Goal: Find specific page/section: Find specific page/section

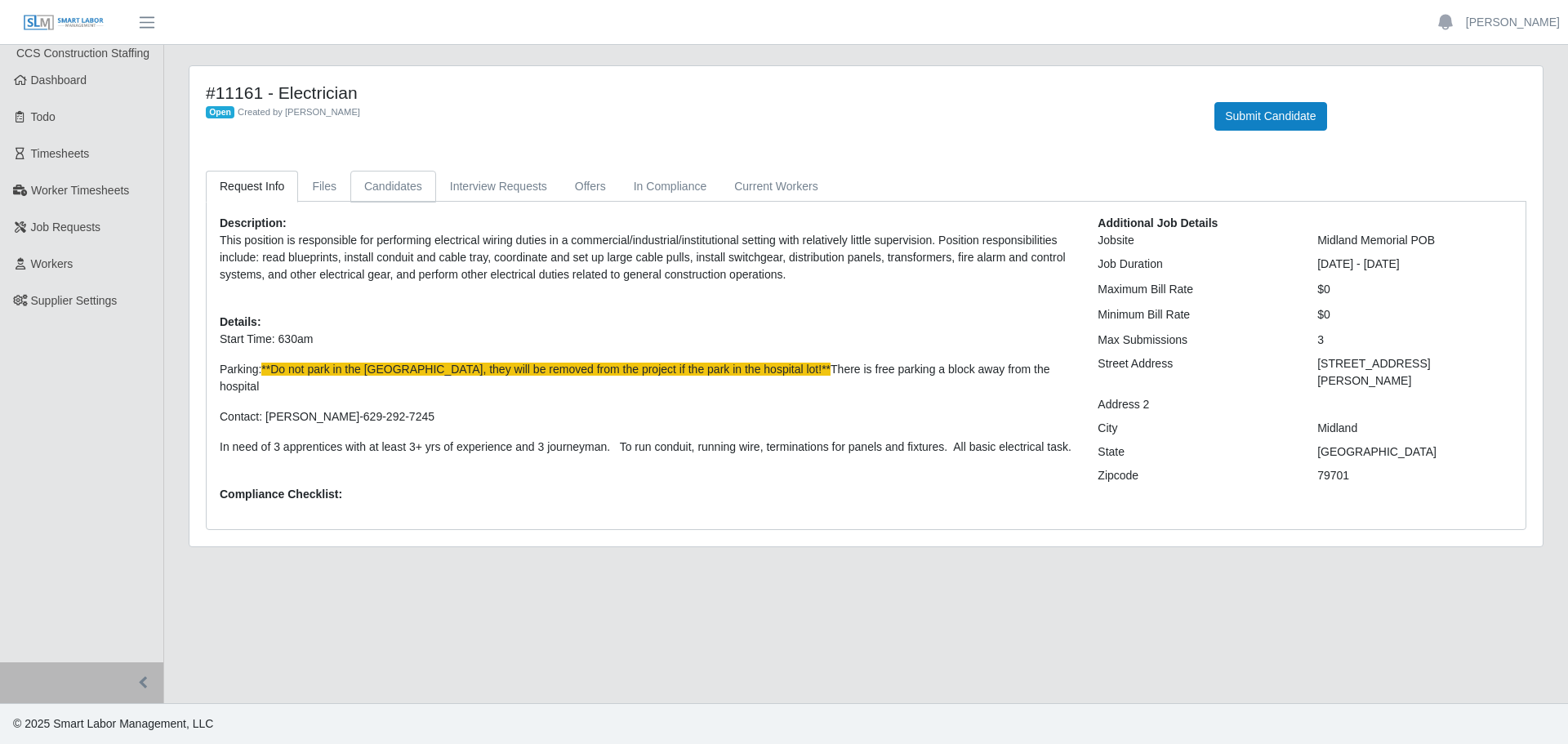
click at [390, 180] on link "Candidates" at bounding box center [393, 187] width 86 height 31
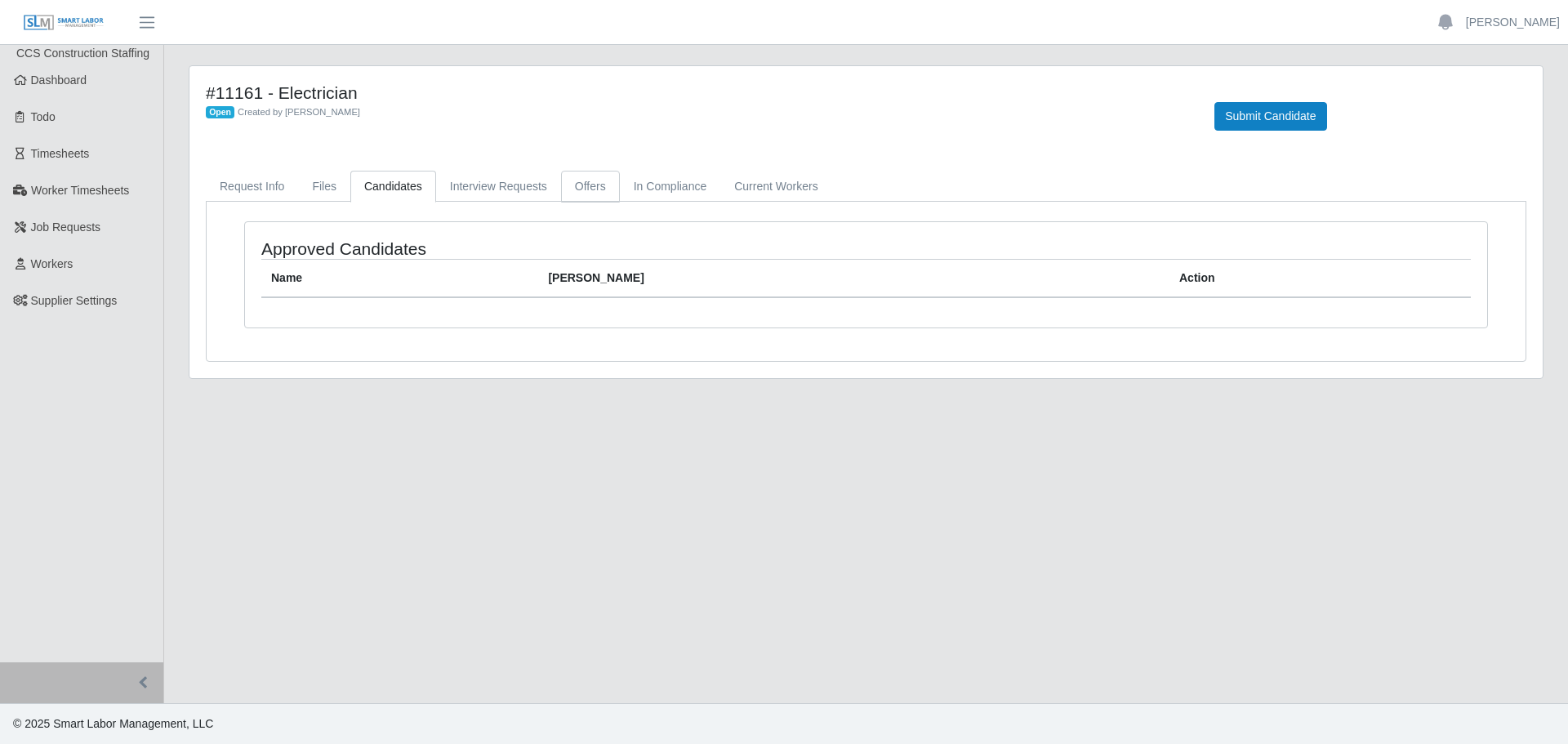
click at [580, 195] on link "Offers" at bounding box center [590, 187] width 59 height 31
click at [284, 175] on link "Request Info" at bounding box center [252, 187] width 92 height 31
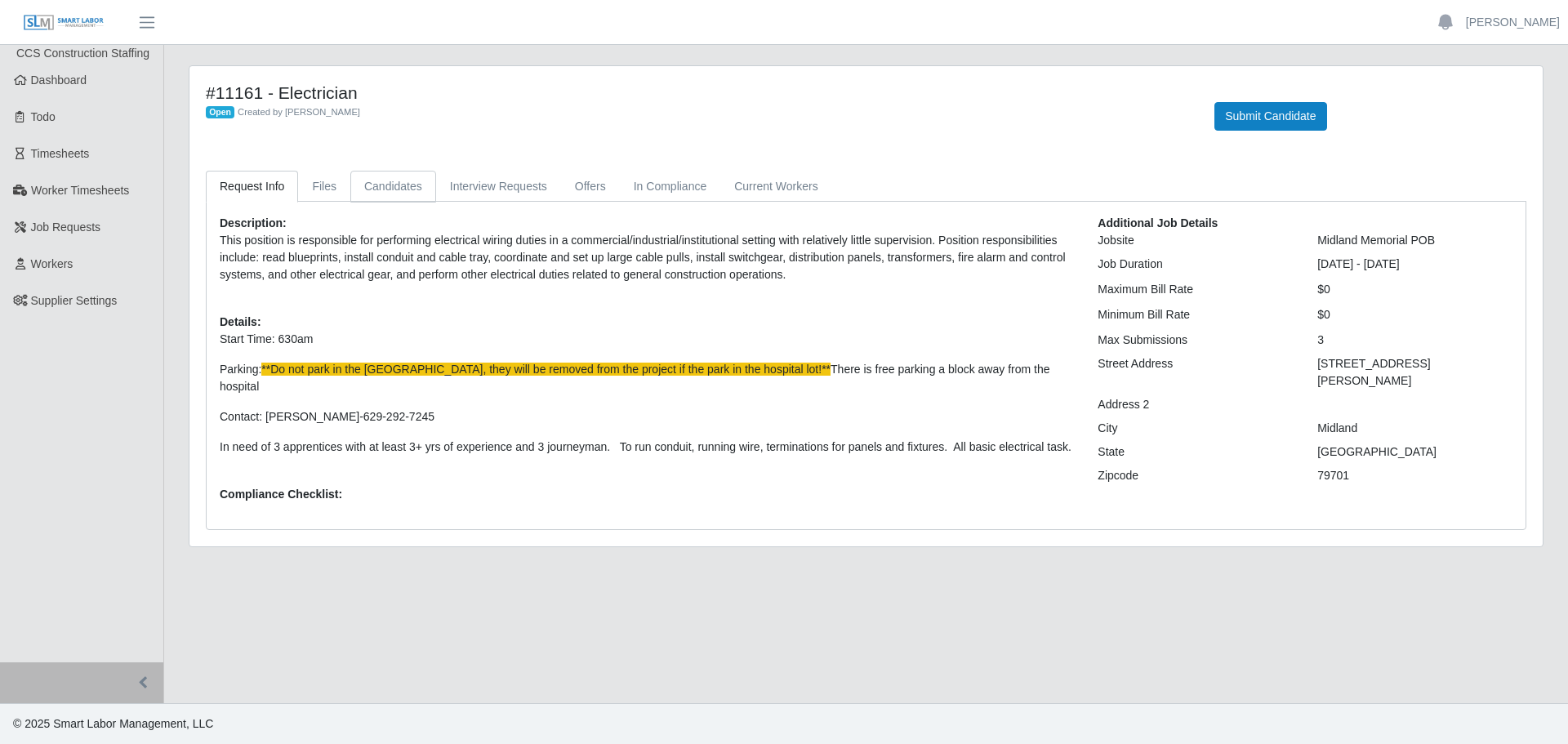
click at [391, 189] on link "Candidates" at bounding box center [393, 187] width 86 height 31
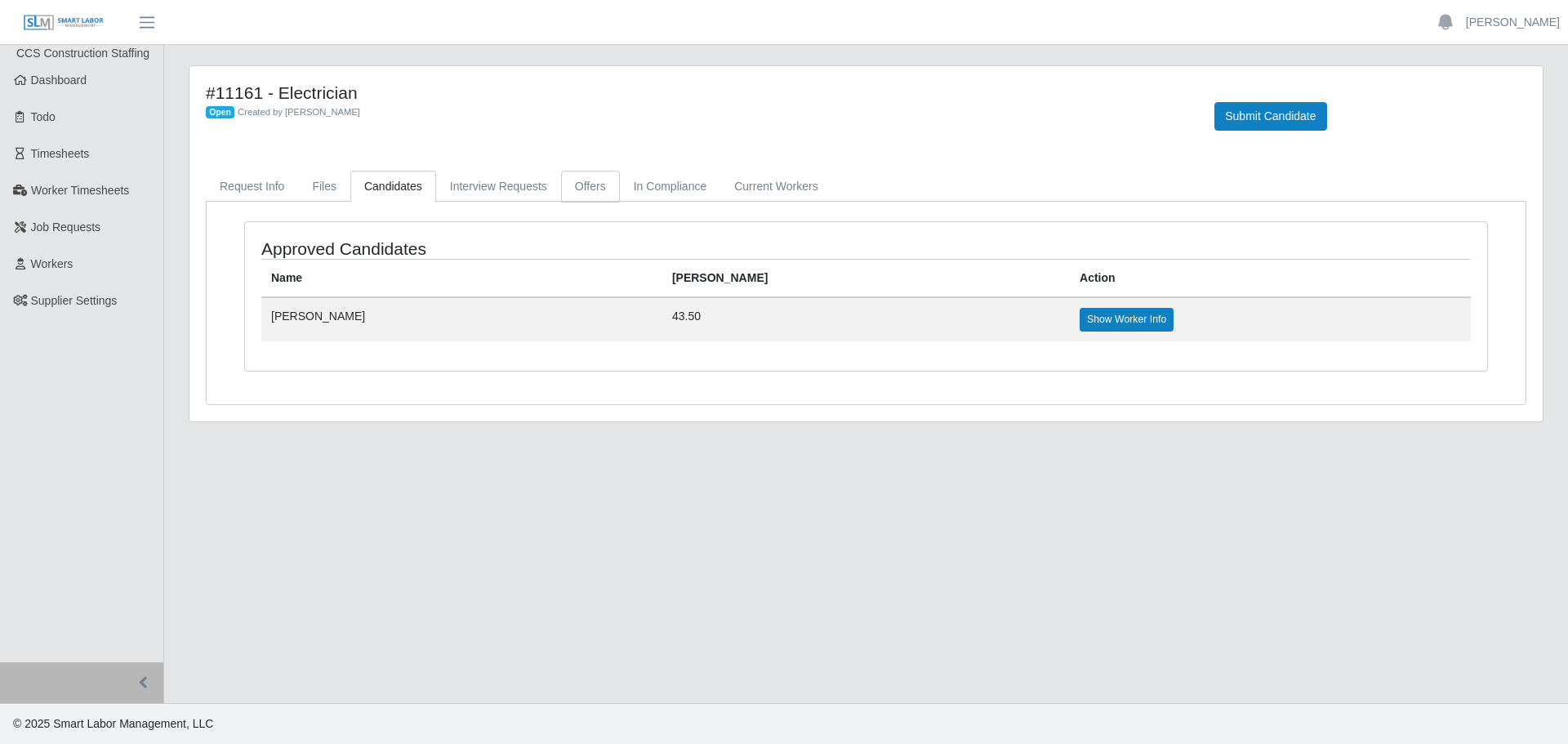
click at [582, 200] on link "Offers" at bounding box center [590, 187] width 59 height 31
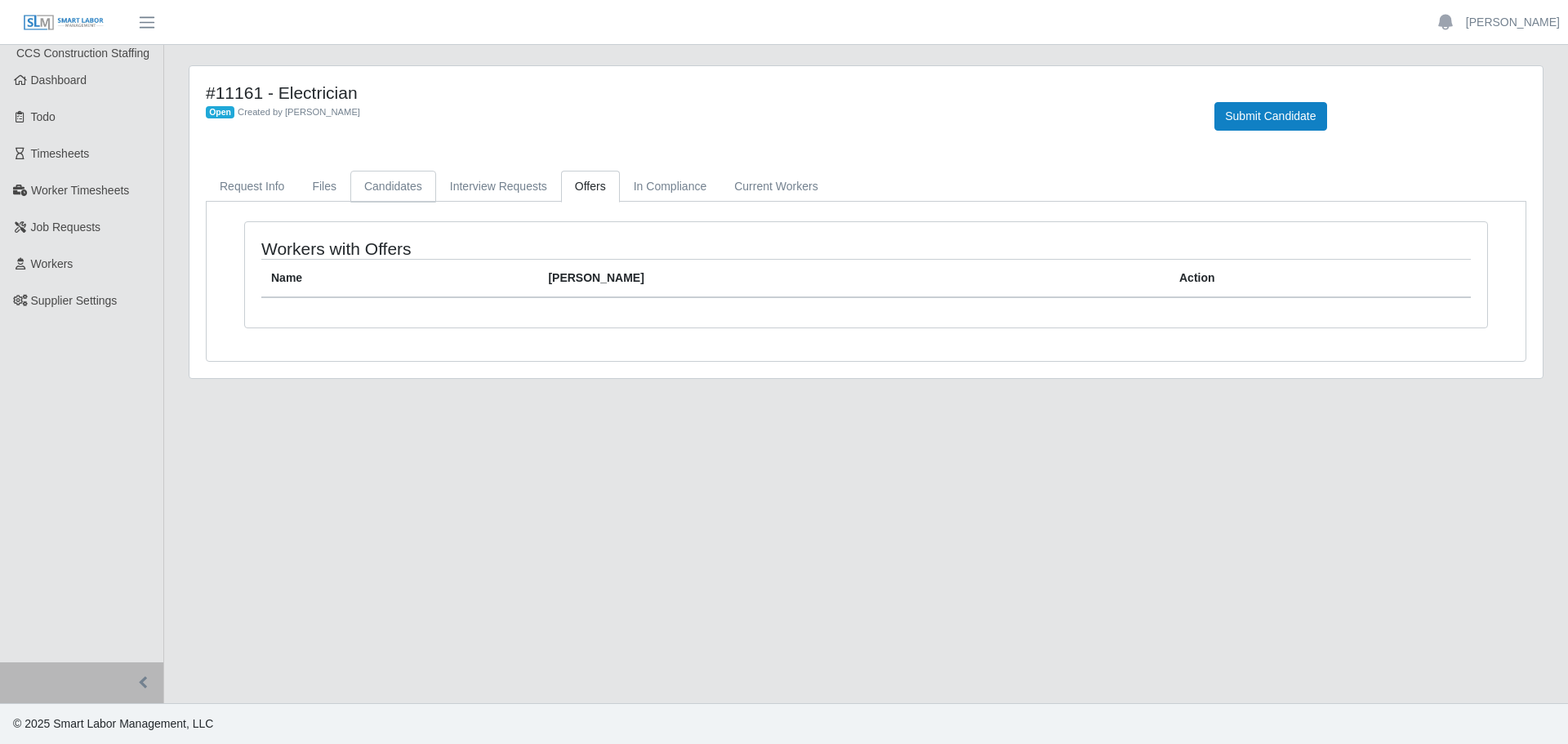
click at [384, 177] on link "Candidates" at bounding box center [393, 187] width 86 height 31
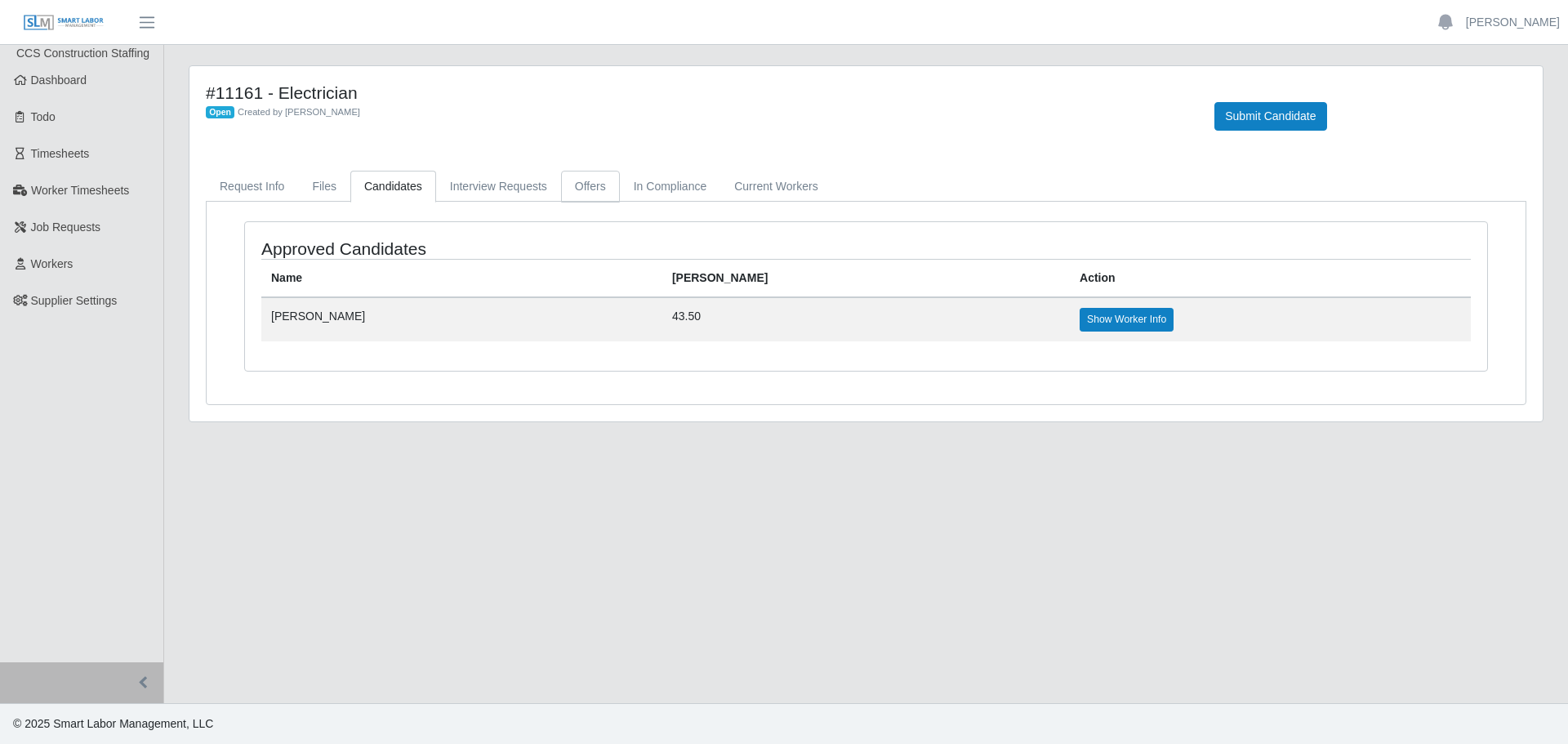
click at [581, 180] on link "Offers" at bounding box center [590, 187] width 59 height 31
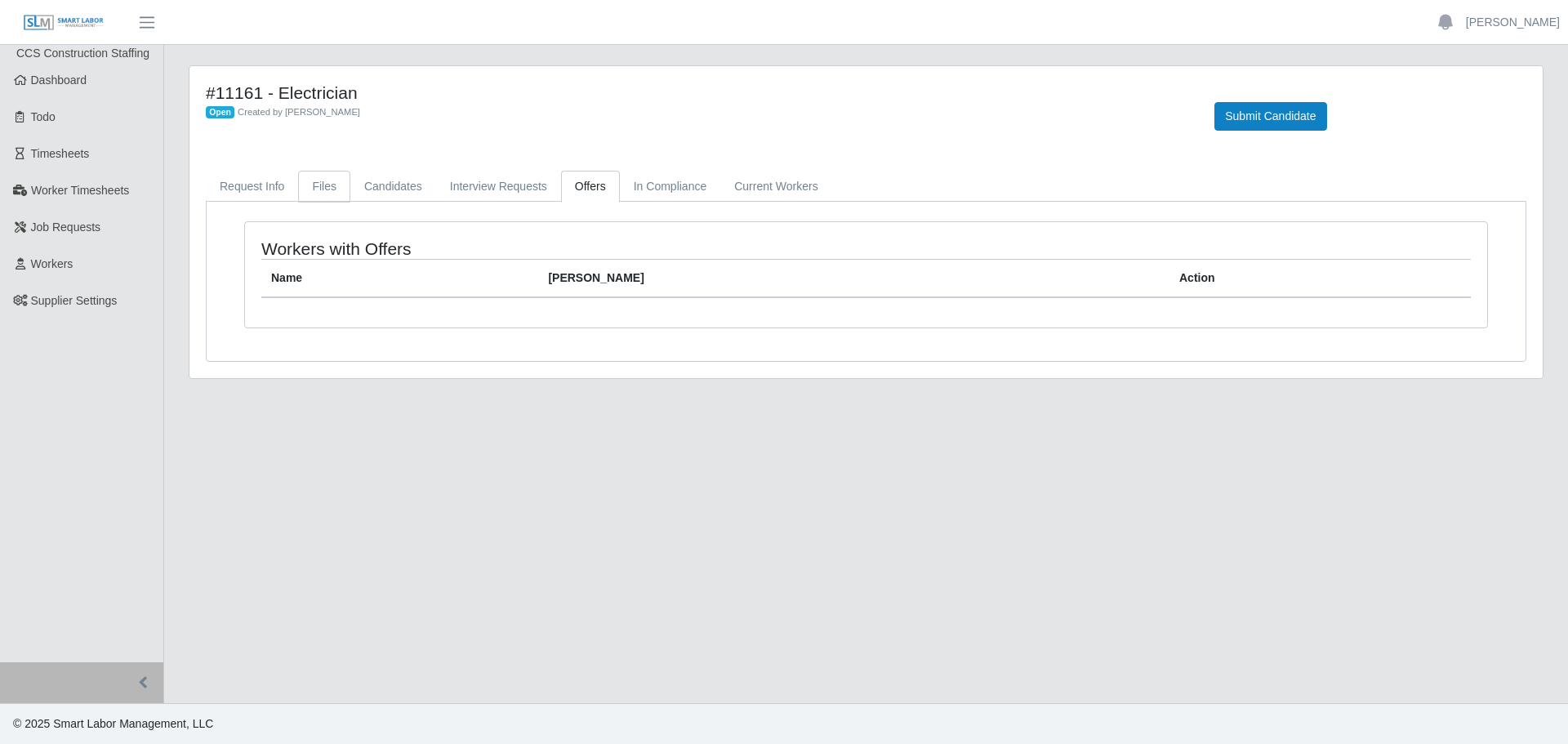
click at [334, 185] on link "Files" at bounding box center [324, 187] width 53 height 31
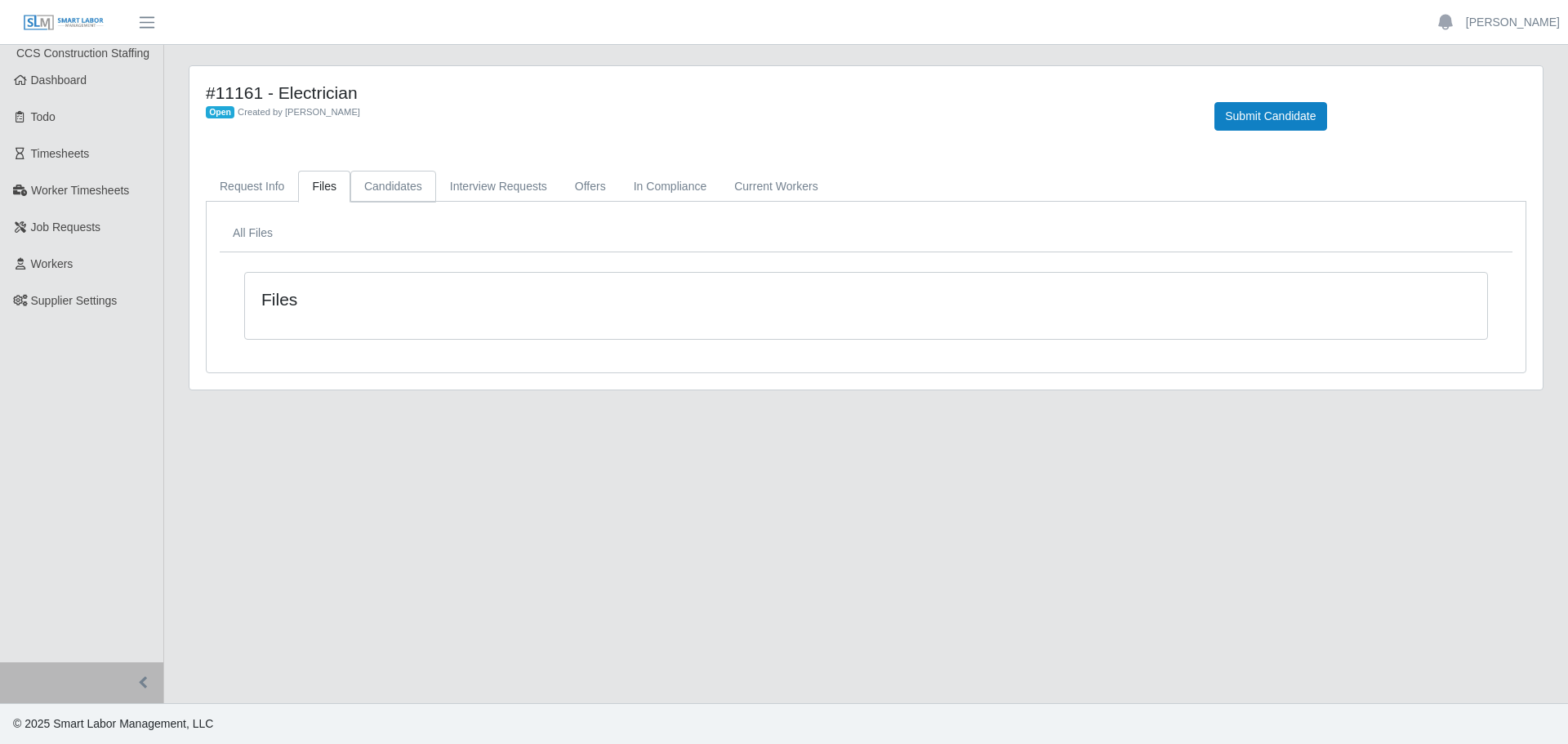
click at [407, 175] on link "Candidates" at bounding box center [393, 187] width 86 height 31
